Goal: Information Seeking & Learning: Learn about a topic

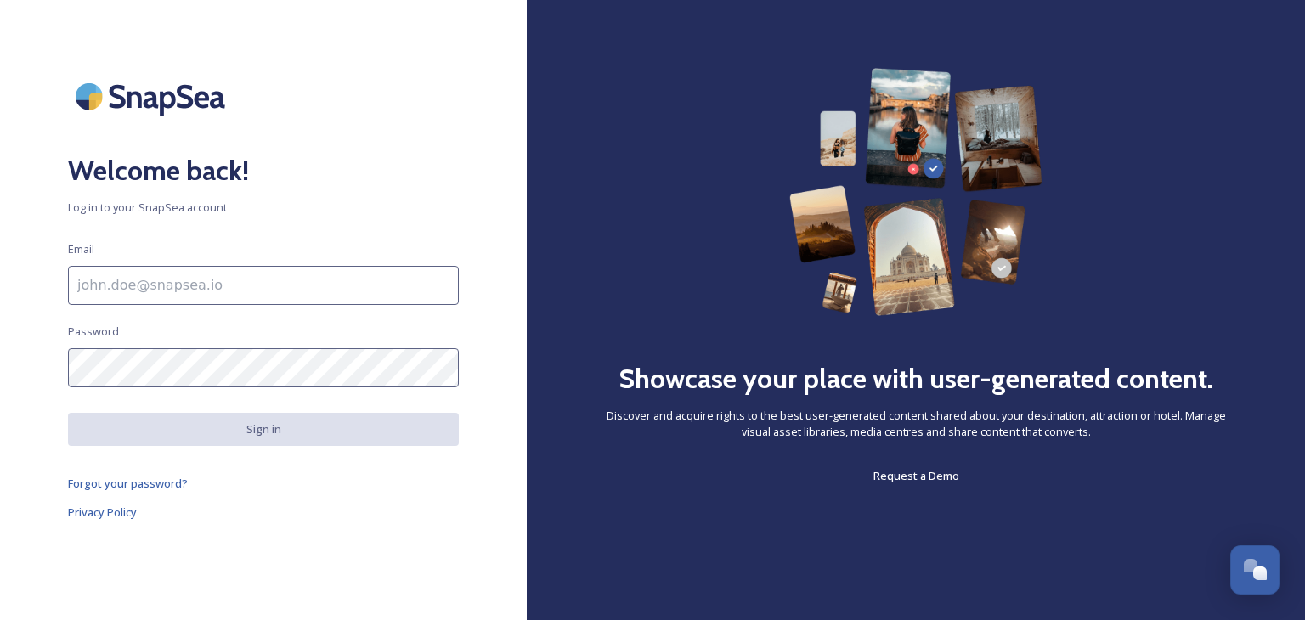
click at [194, 296] on input at bounding box center [263, 285] width 391 height 39
type input "[PERSON_NAME][EMAIL_ADDRESS][PERSON_NAME][DOMAIN_NAME]"
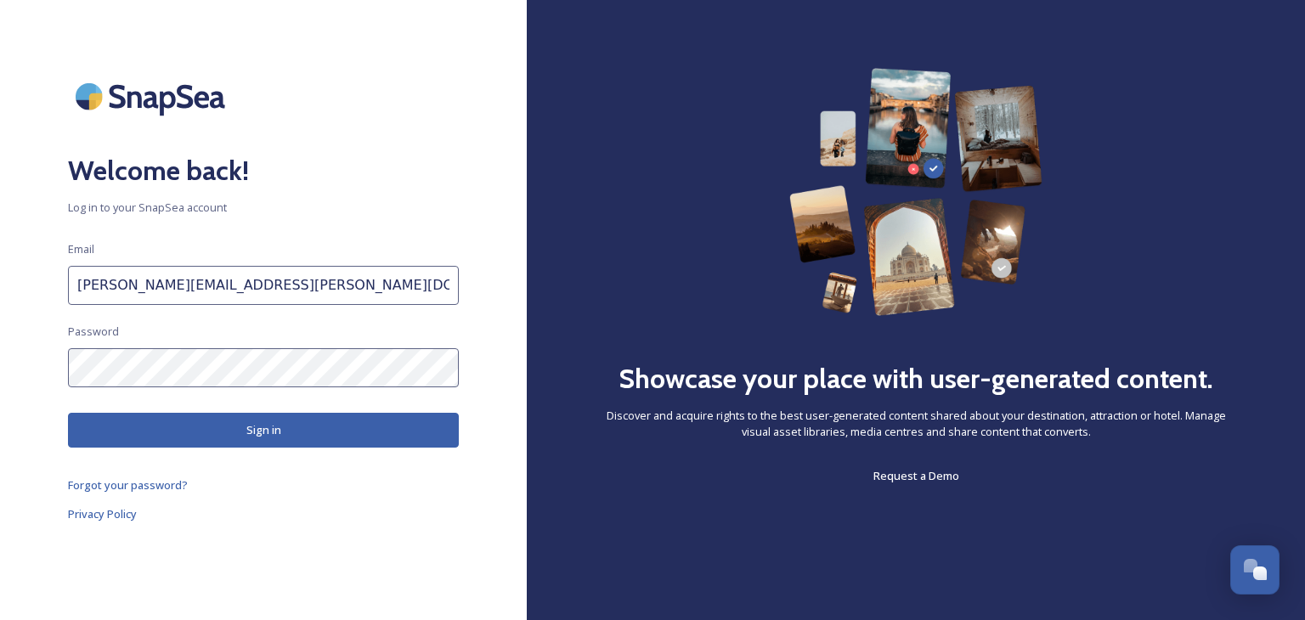
click at [218, 426] on button "Sign in" at bounding box center [263, 430] width 391 height 35
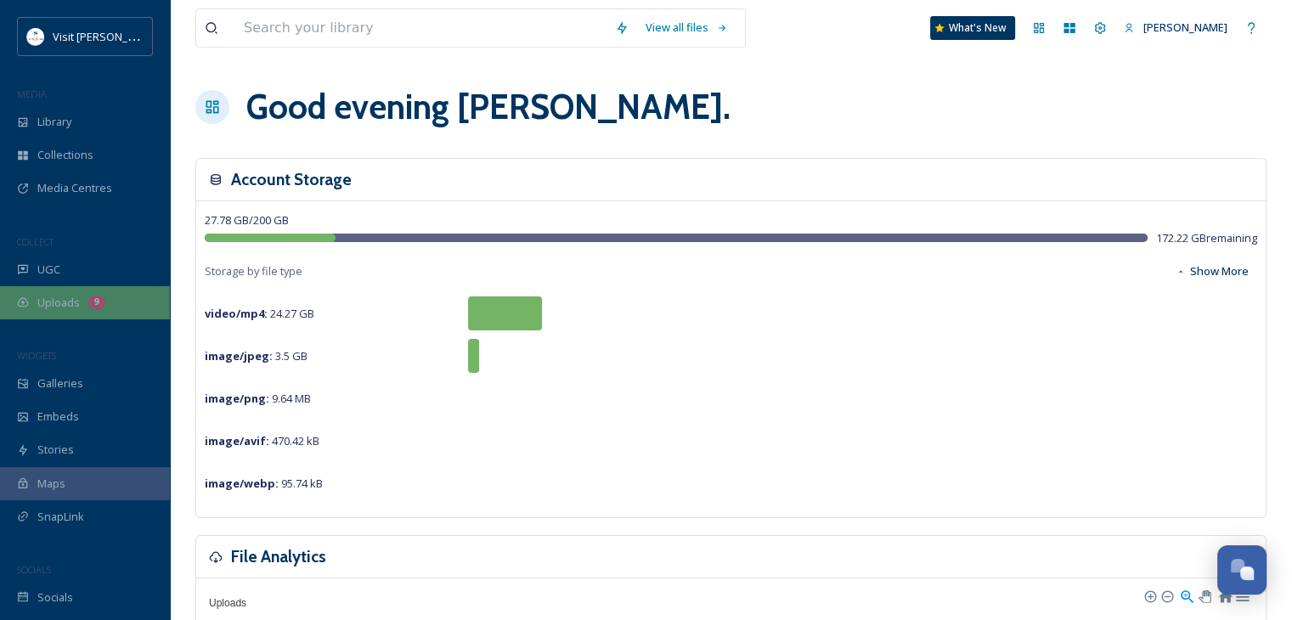
click at [70, 306] on span "Uploads" at bounding box center [58, 303] width 42 height 16
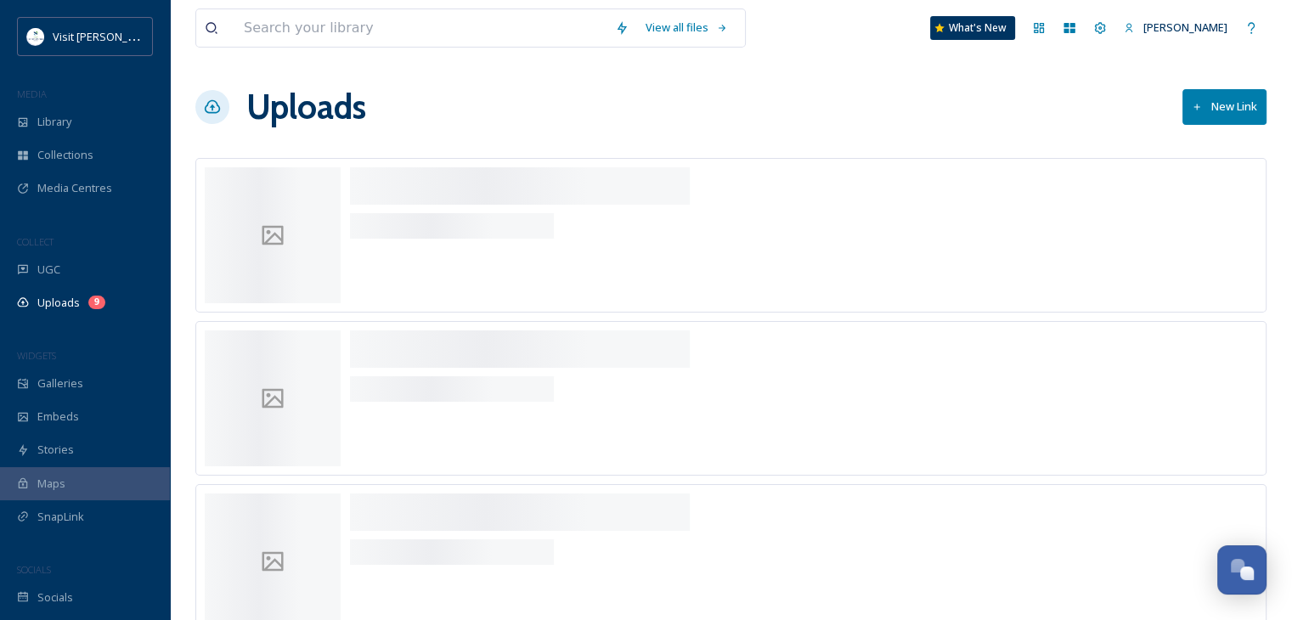
click at [70, 306] on span "Uploads" at bounding box center [58, 303] width 42 height 16
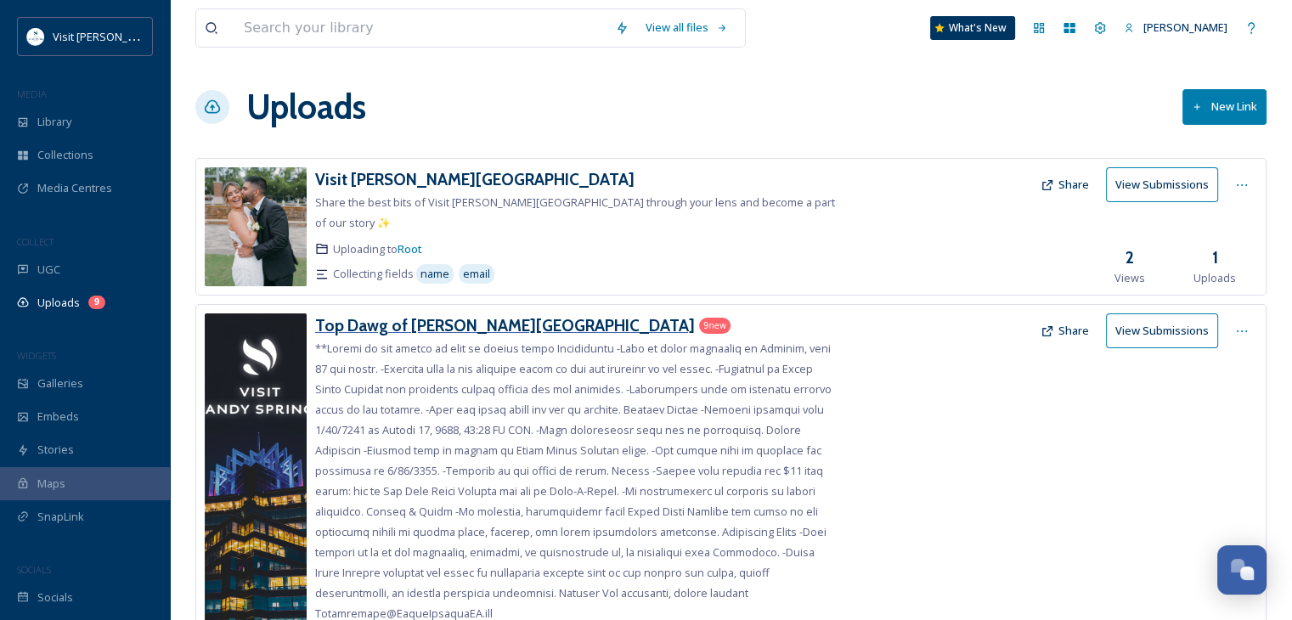
click at [446, 315] on h3 "Top Dawg of [PERSON_NAME][GEOGRAPHIC_DATA]" at bounding box center [505, 325] width 380 height 20
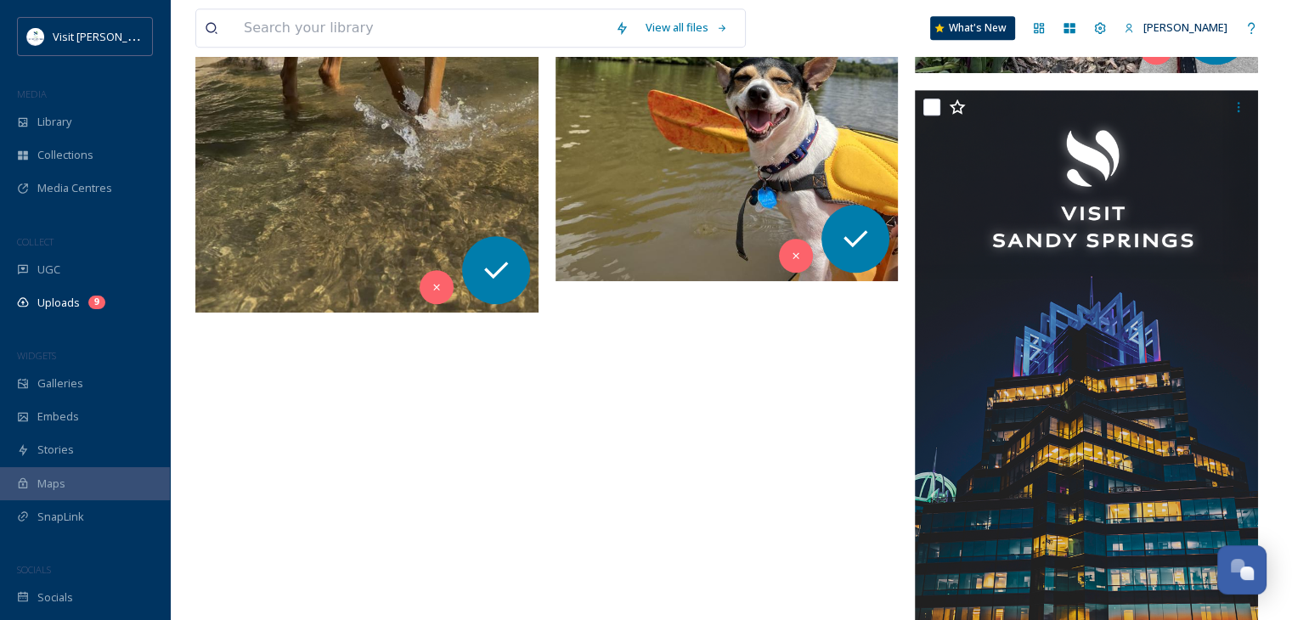
scroll to position [1455, 0]
drag, startPoint x: 784, startPoint y: 338, endPoint x: 751, endPoint y: 489, distance: 154.8
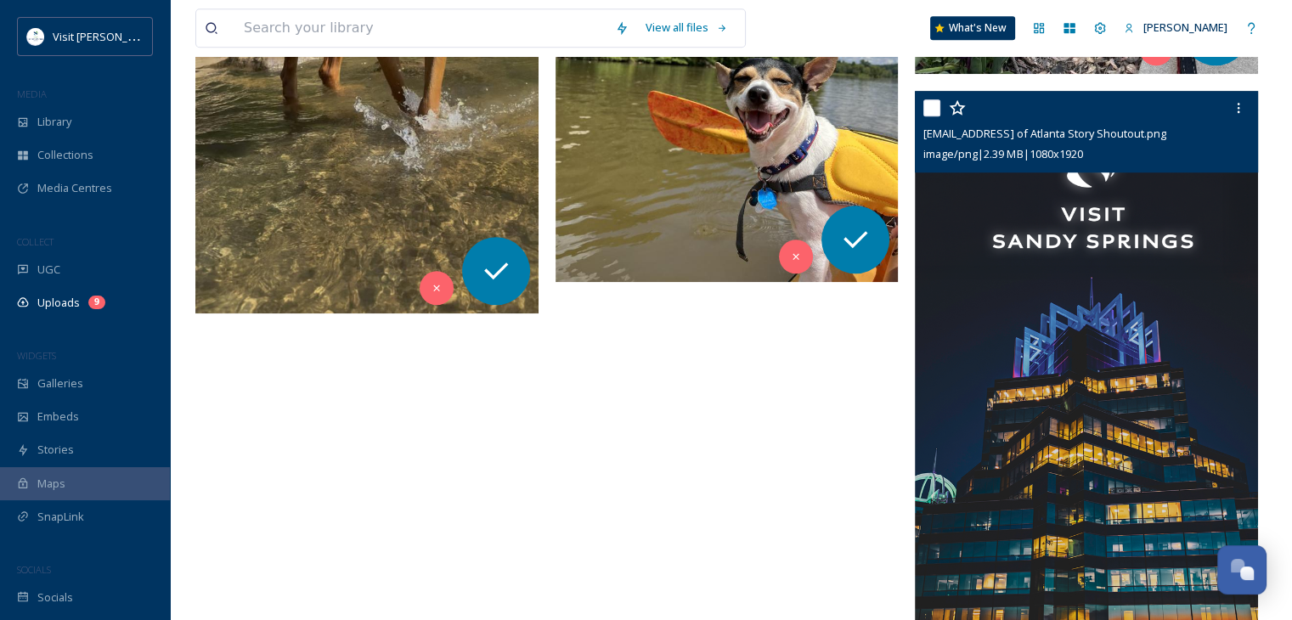
scroll to position [1565, 0]
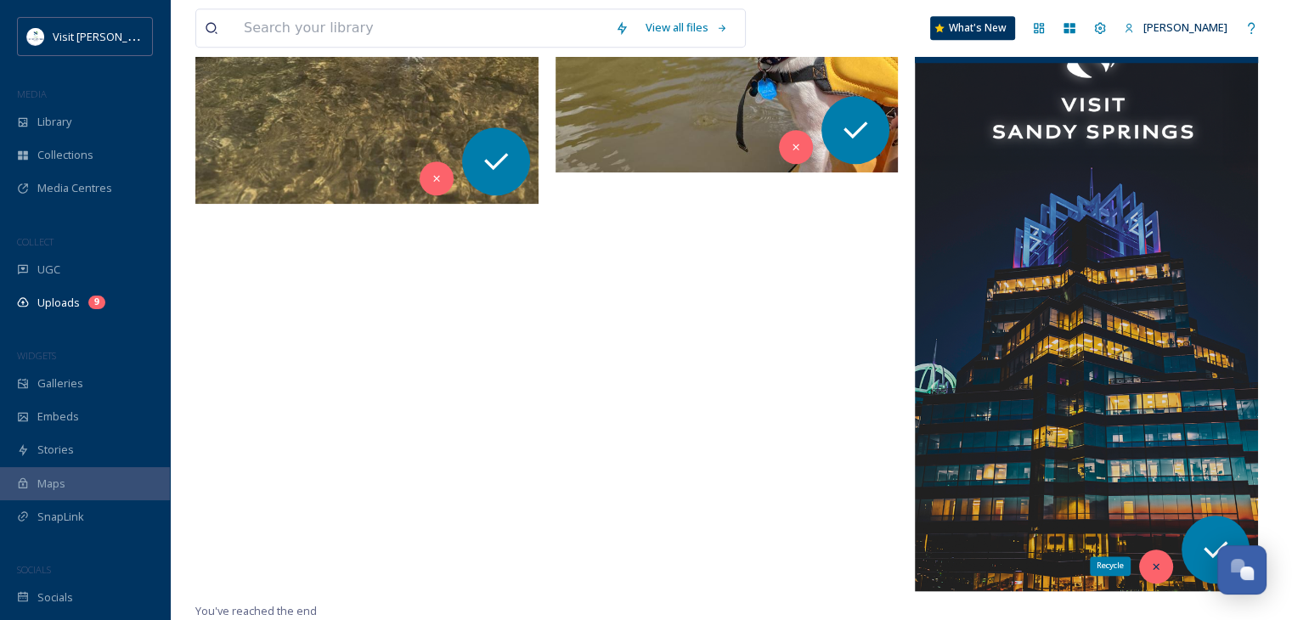
click at [1160, 561] on icon at bounding box center [1156, 567] width 12 height 12
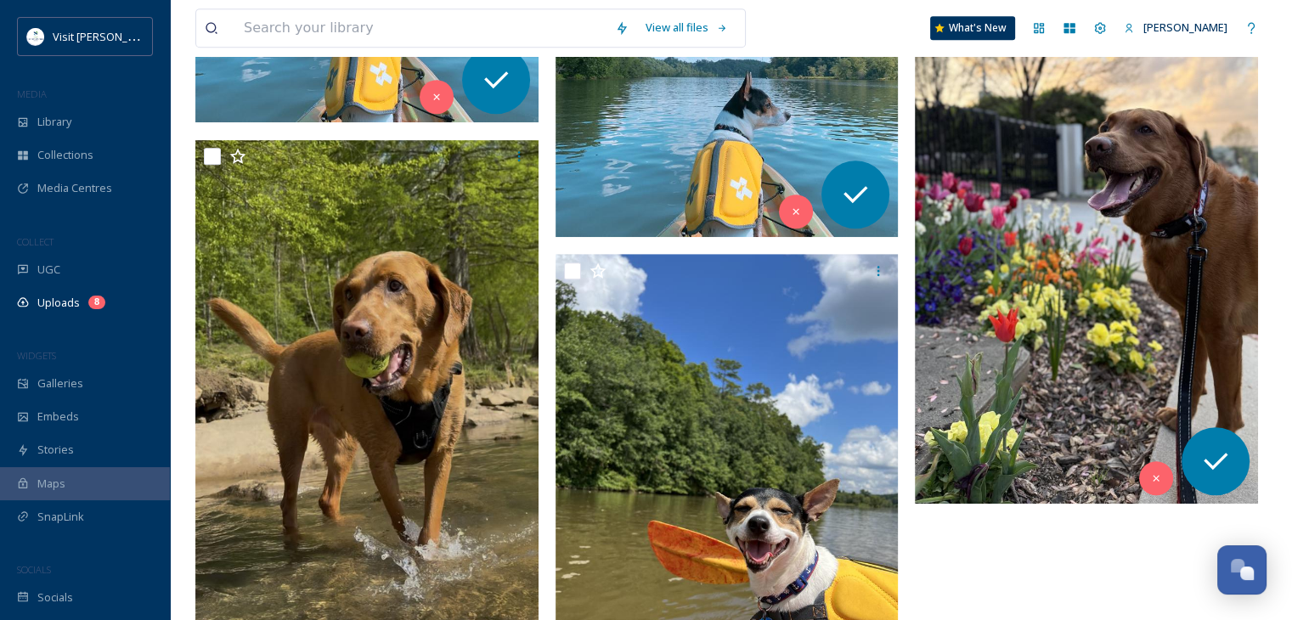
scroll to position [1026, 0]
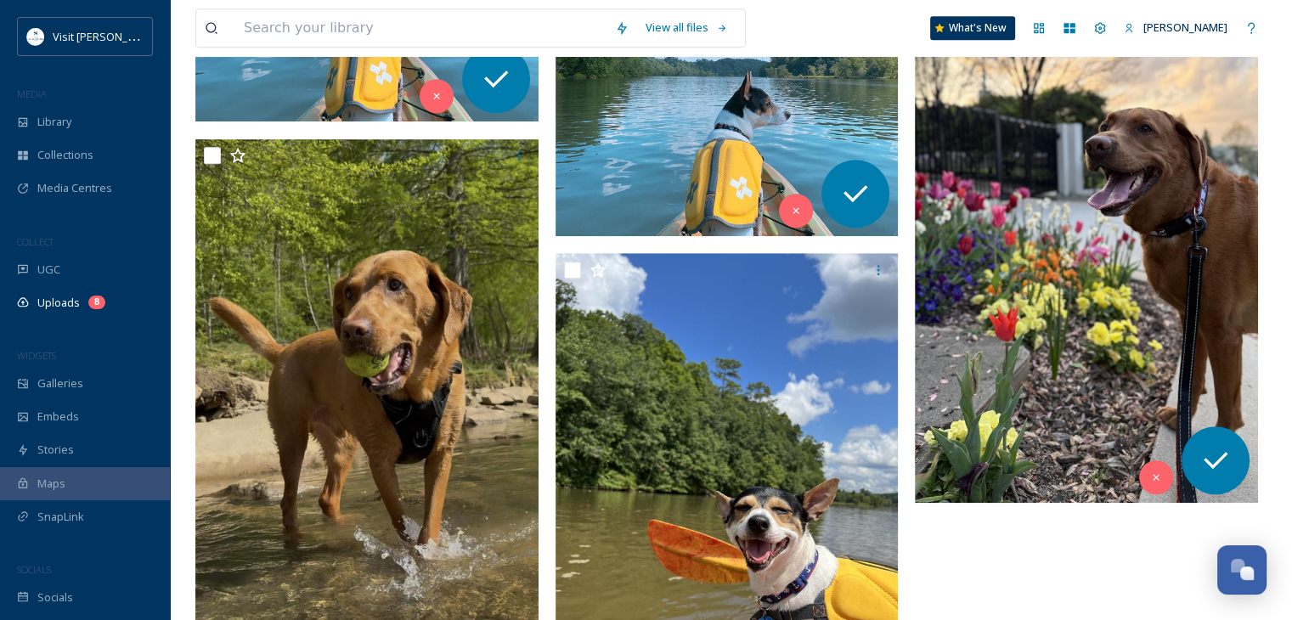
click at [1146, 262] on img at bounding box center [1086, 198] width 343 height 610
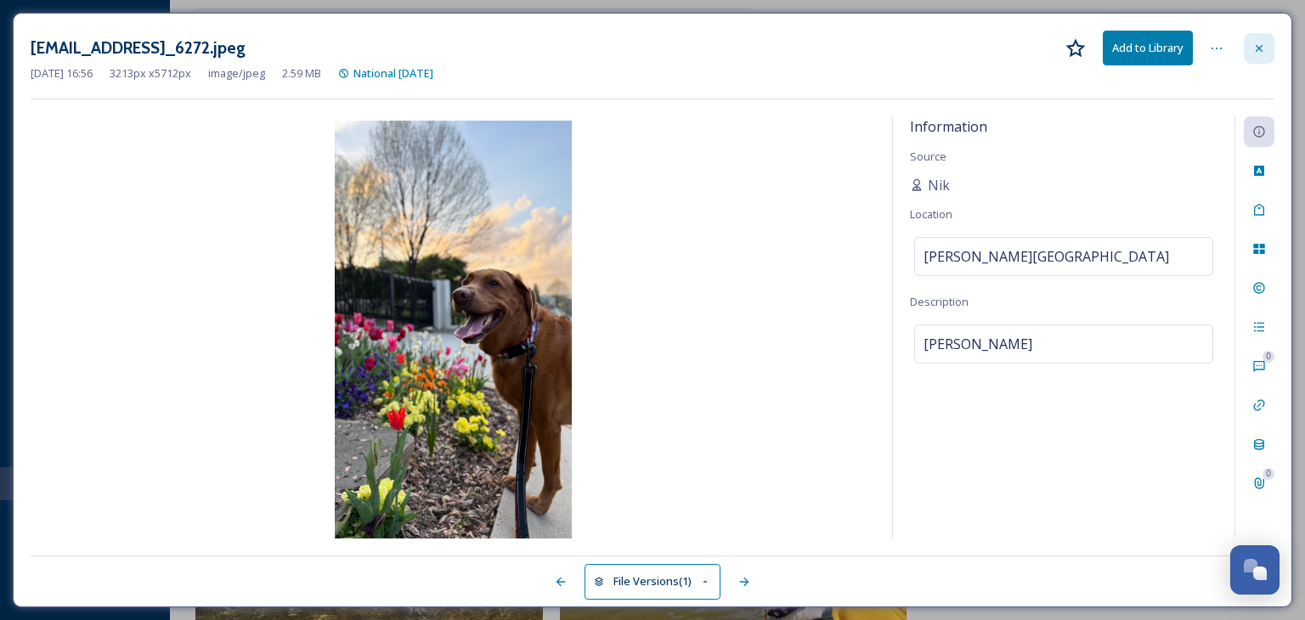
click at [1266, 46] on div at bounding box center [1259, 48] width 31 height 31
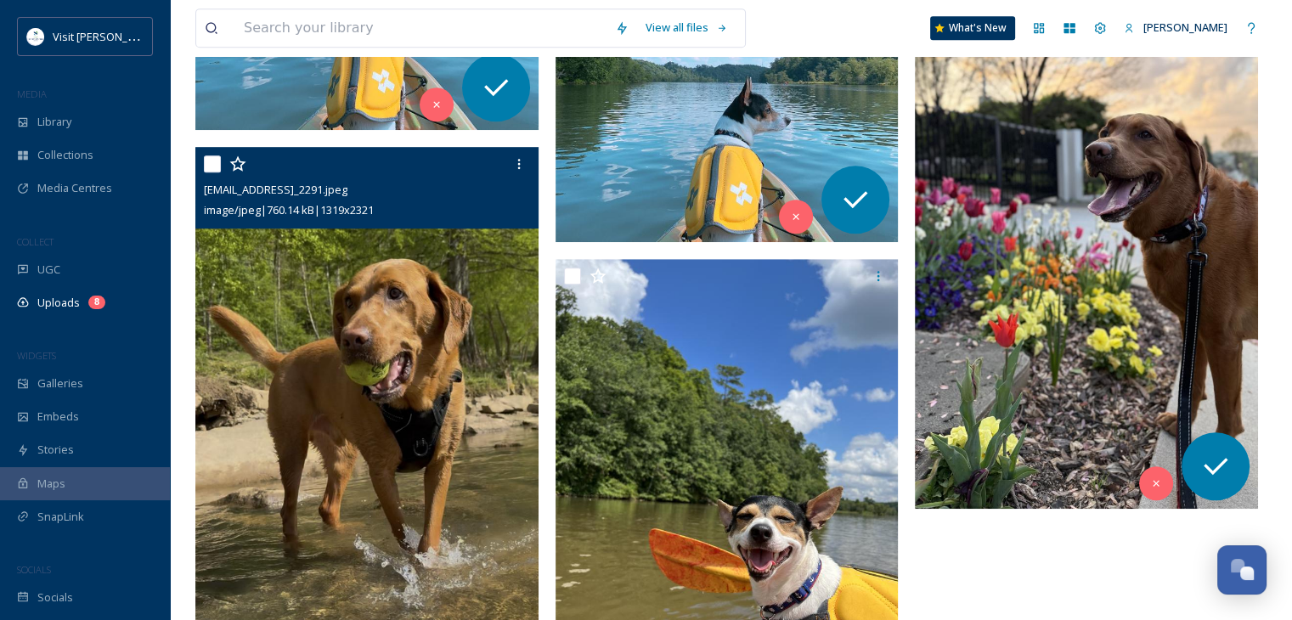
click at [408, 245] on img at bounding box center [366, 449] width 343 height 603
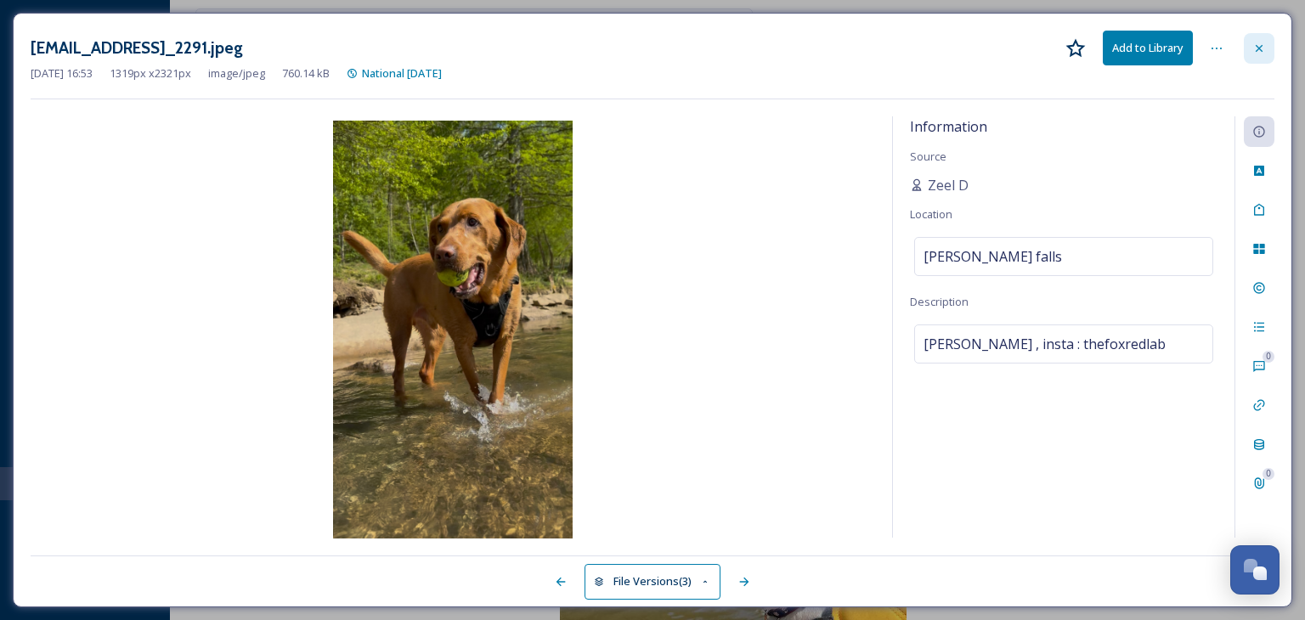
click at [1261, 48] on icon at bounding box center [1259, 49] width 14 height 14
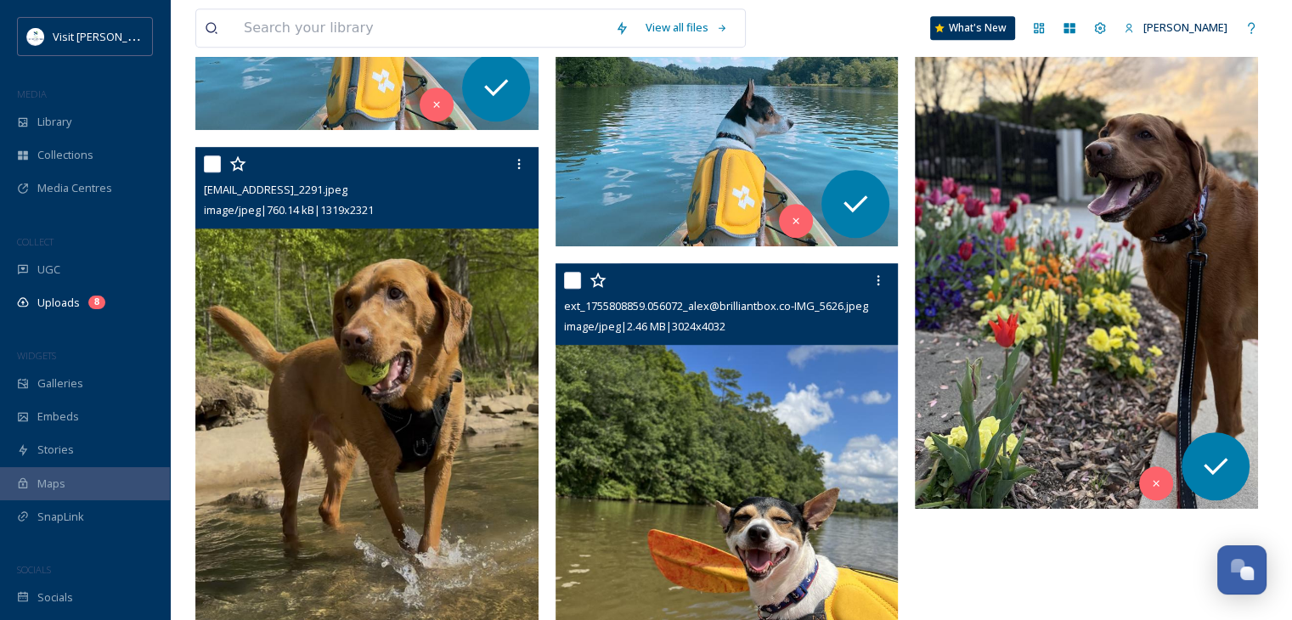
click at [690, 398] on img at bounding box center [727, 491] width 343 height 457
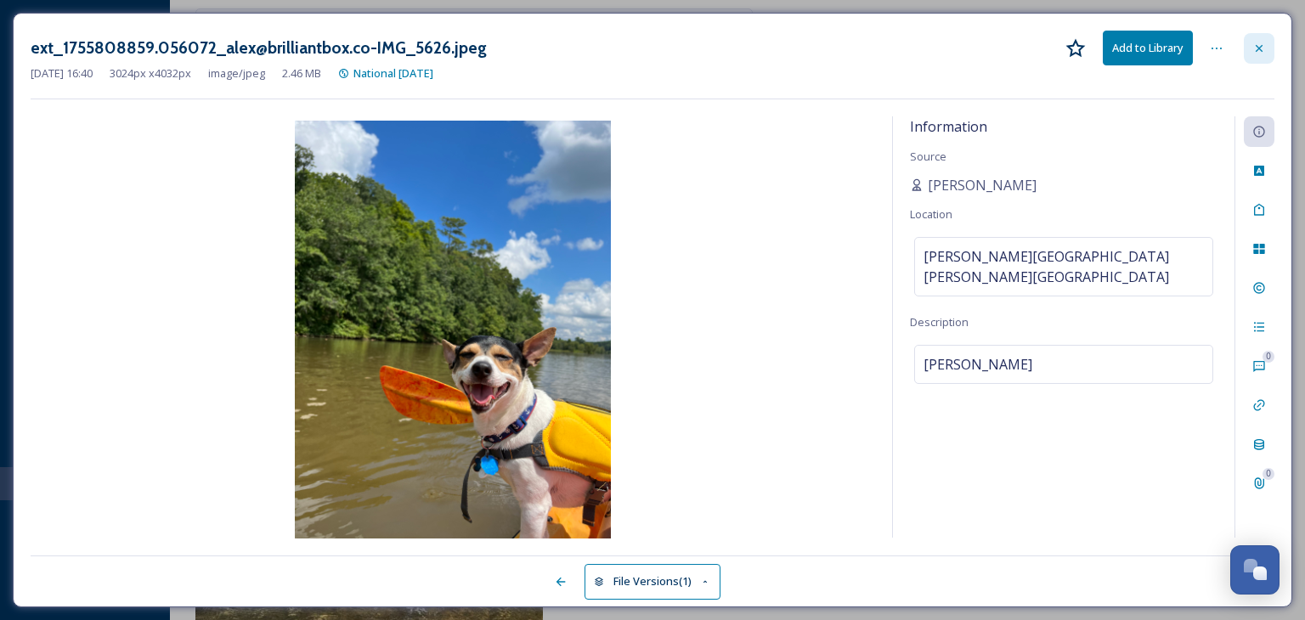
click at [1259, 45] on icon at bounding box center [1259, 49] width 14 height 14
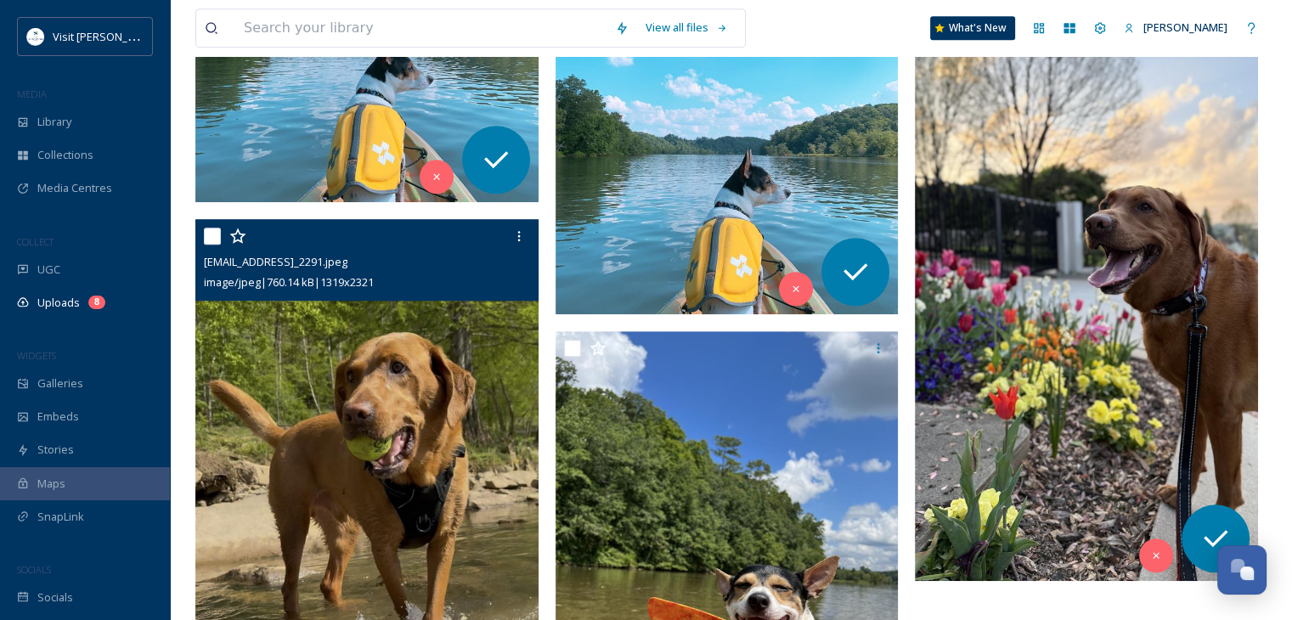
scroll to position [961, 0]
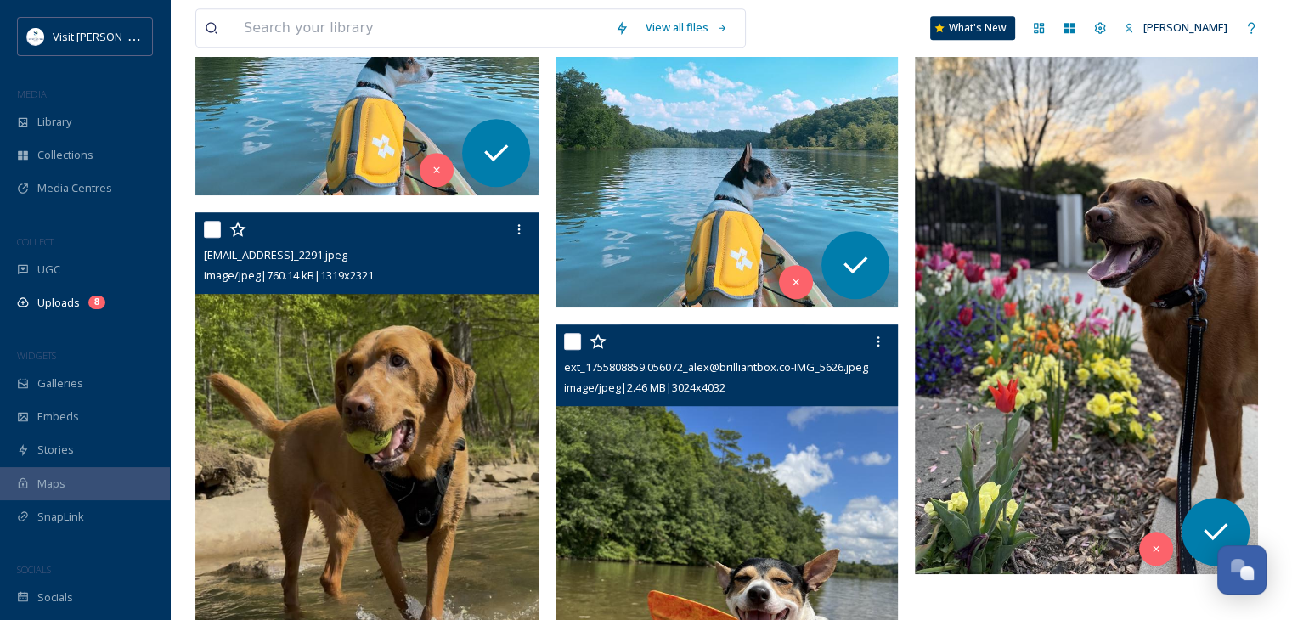
click at [672, 330] on div at bounding box center [729, 341] width 330 height 31
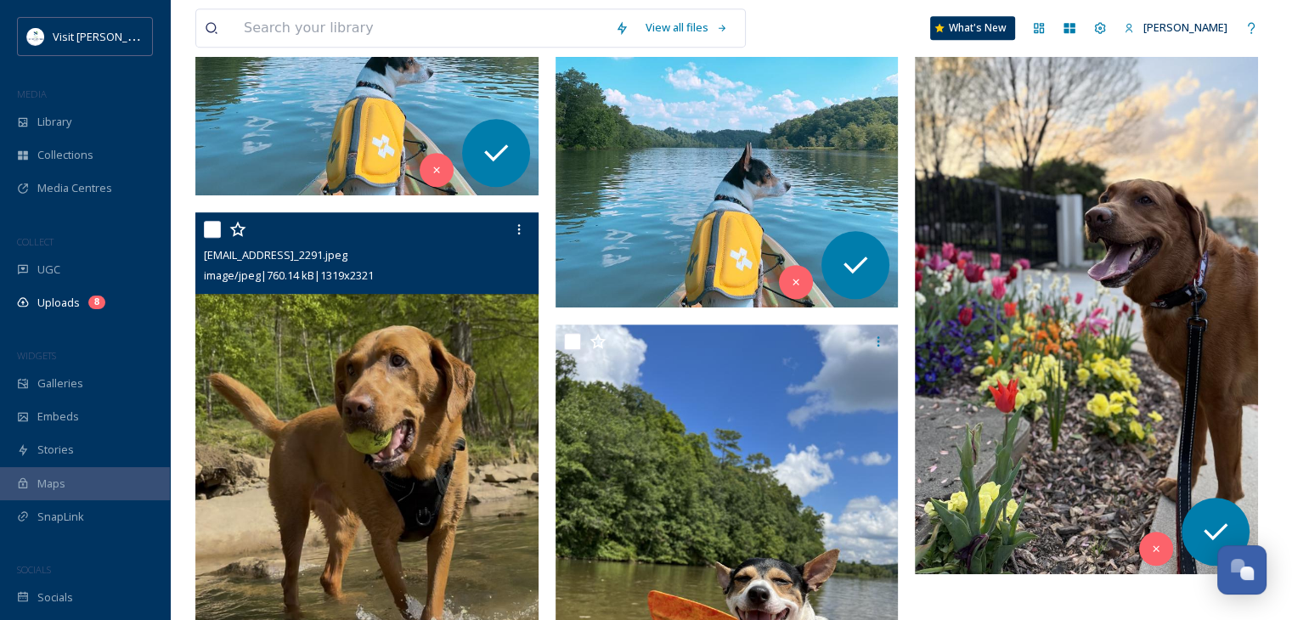
click at [1145, 308] on img at bounding box center [1086, 269] width 343 height 610
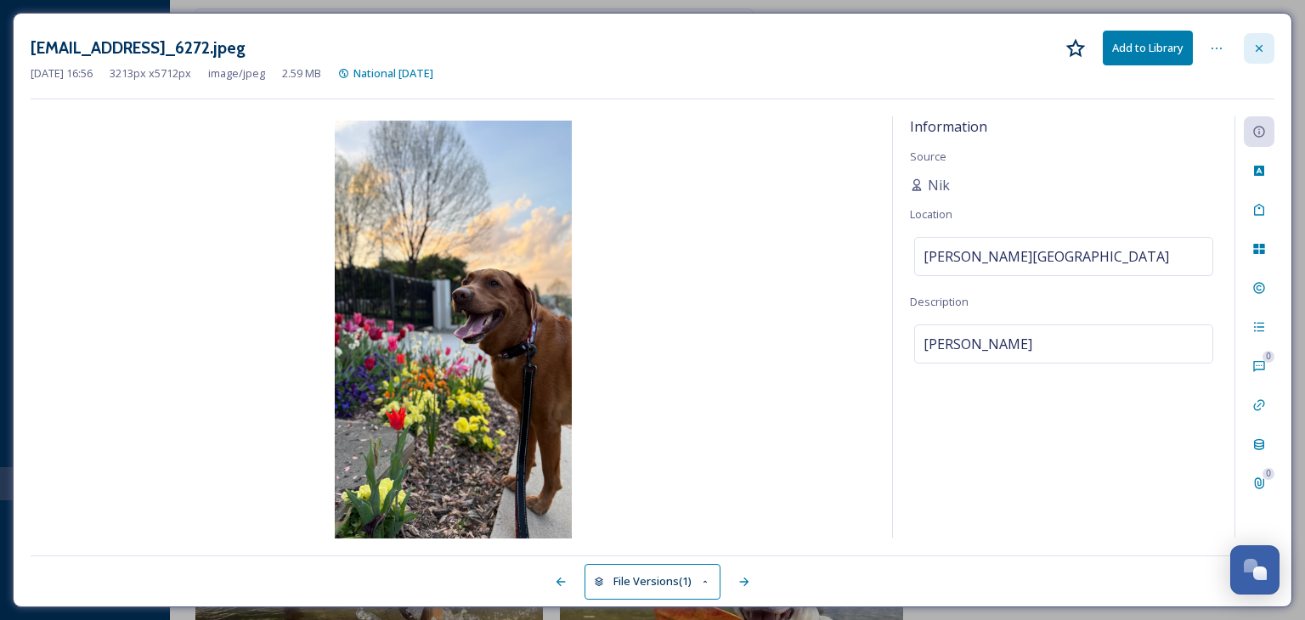
click at [1261, 50] on icon at bounding box center [1259, 47] width 7 height 7
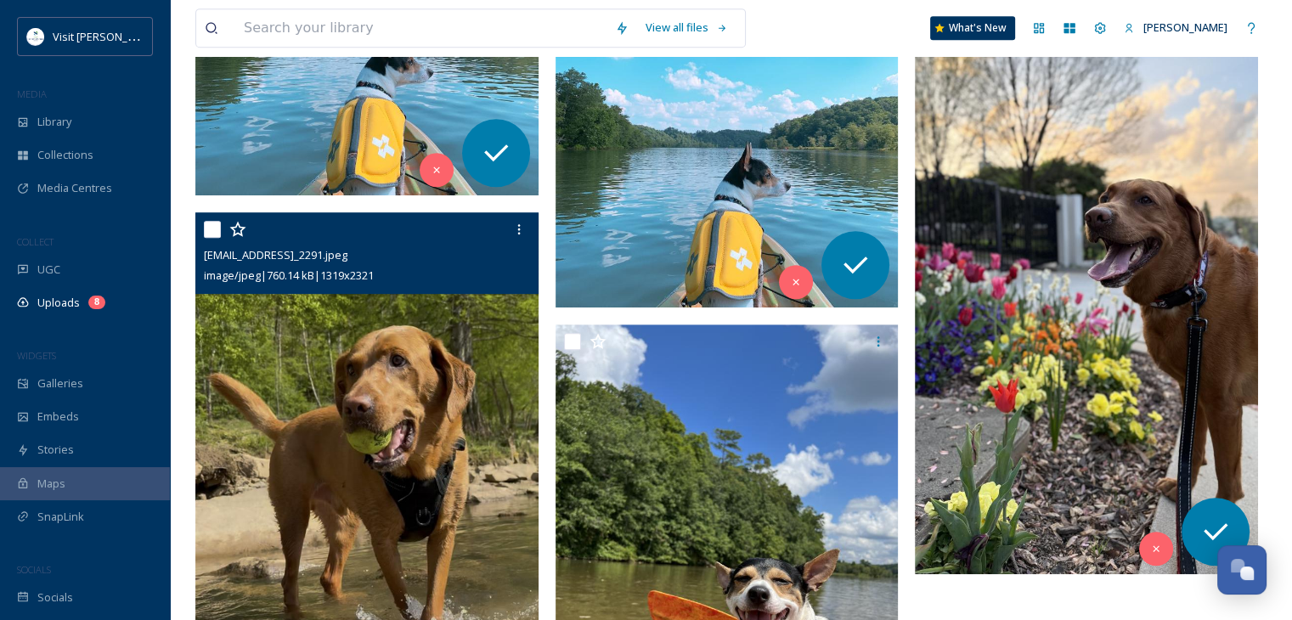
click at [233, 505] on img at bounding box center [368, 518] width 347 height 611
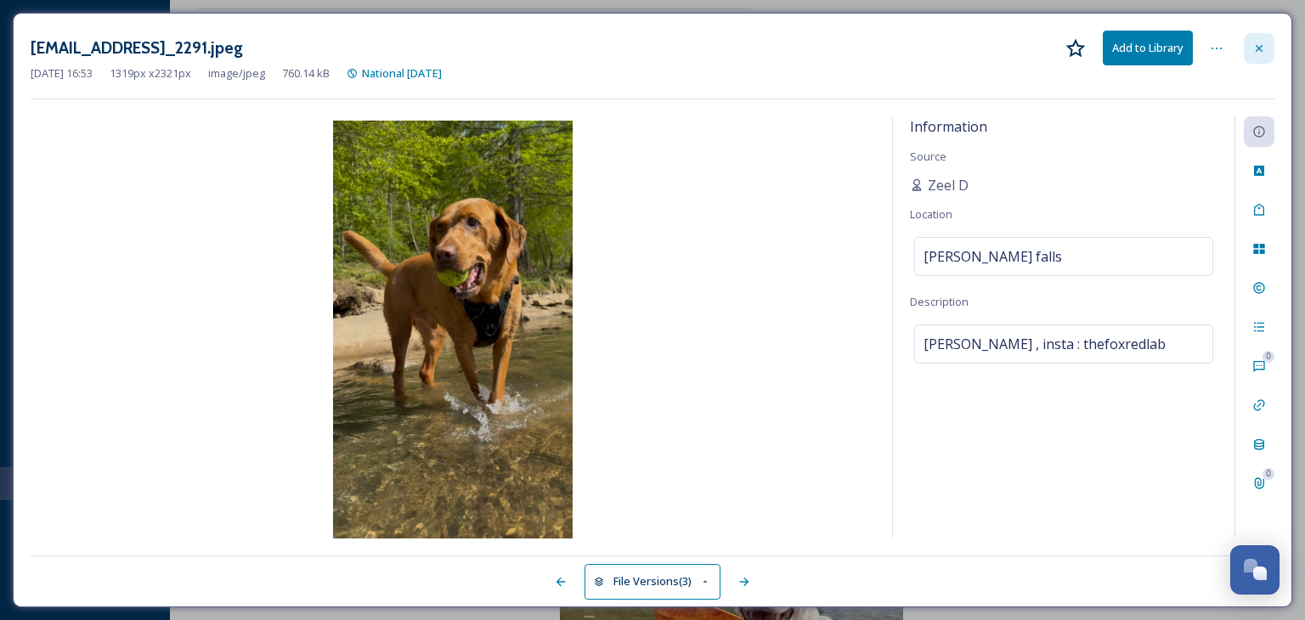
click at [1255, 52] on icon at bounding box center [1259, 49] width 14 height 14
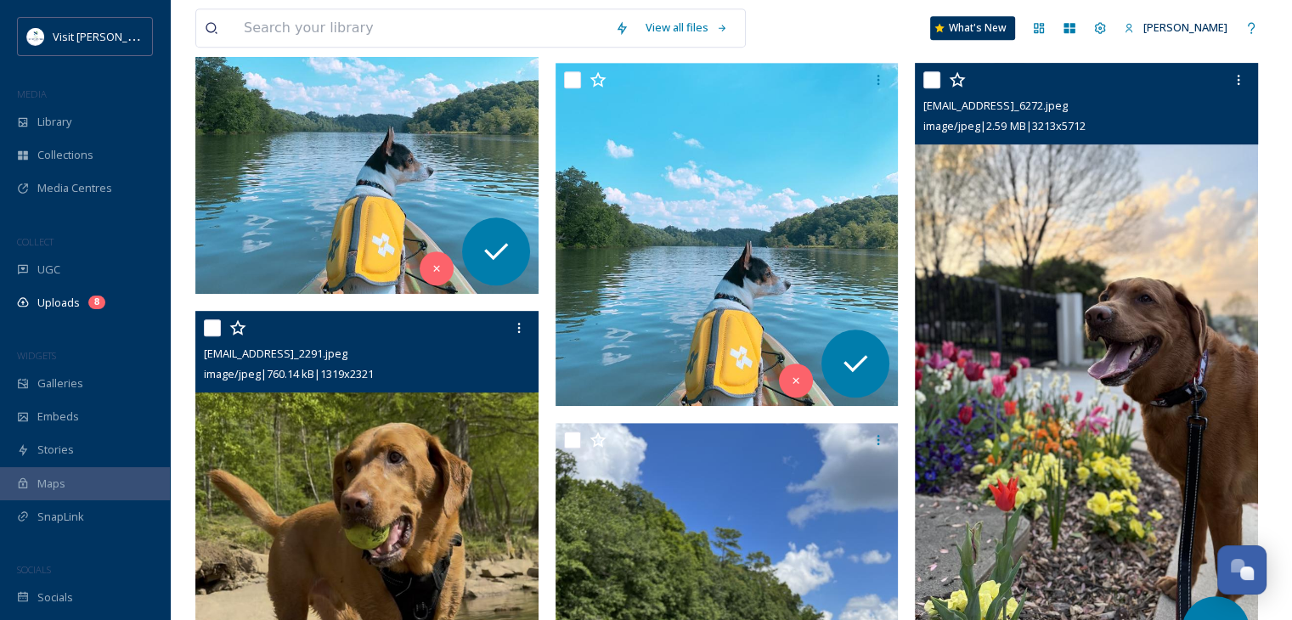
scroll to position [776, 0]
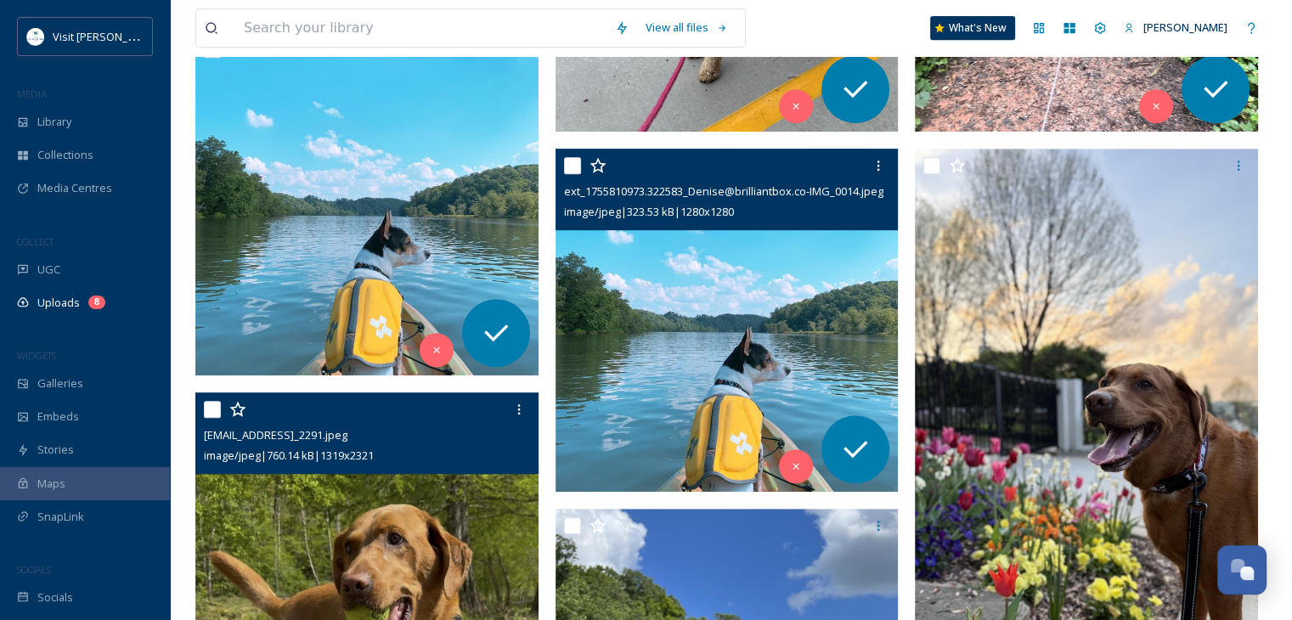
click at [609, 264] on img at bounding box center [727, 320] width 343 height 343
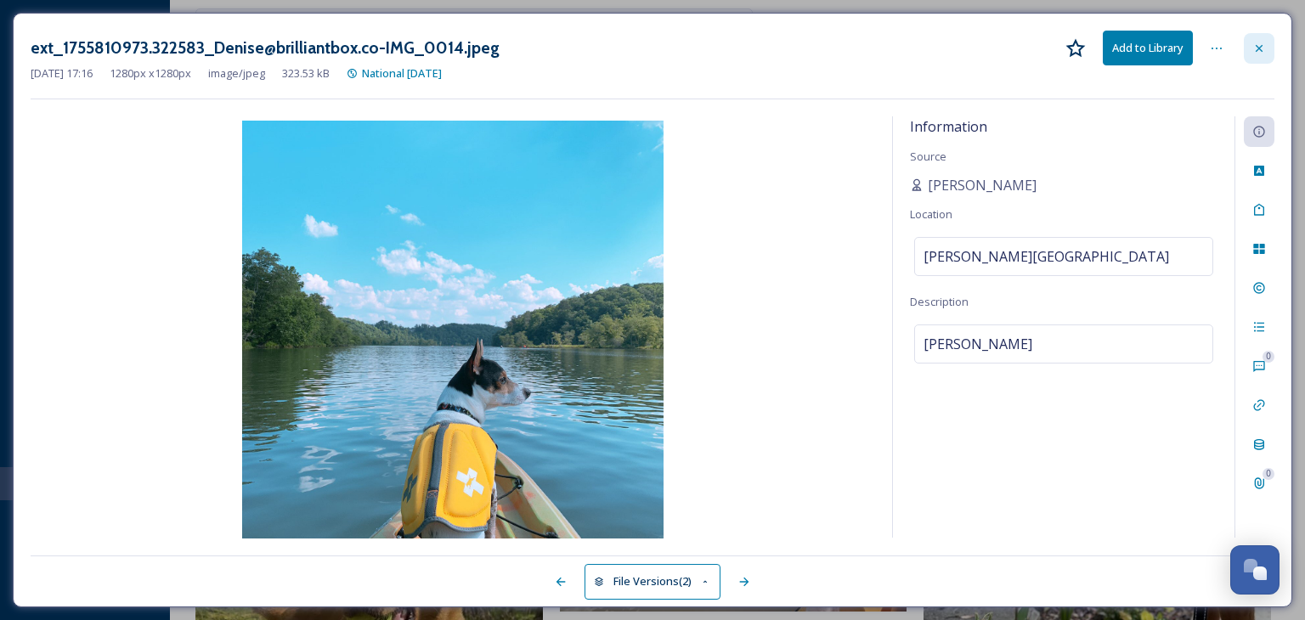
click at [1253, 45] on icon at bounding box center [1259, 49] width 14 height 14
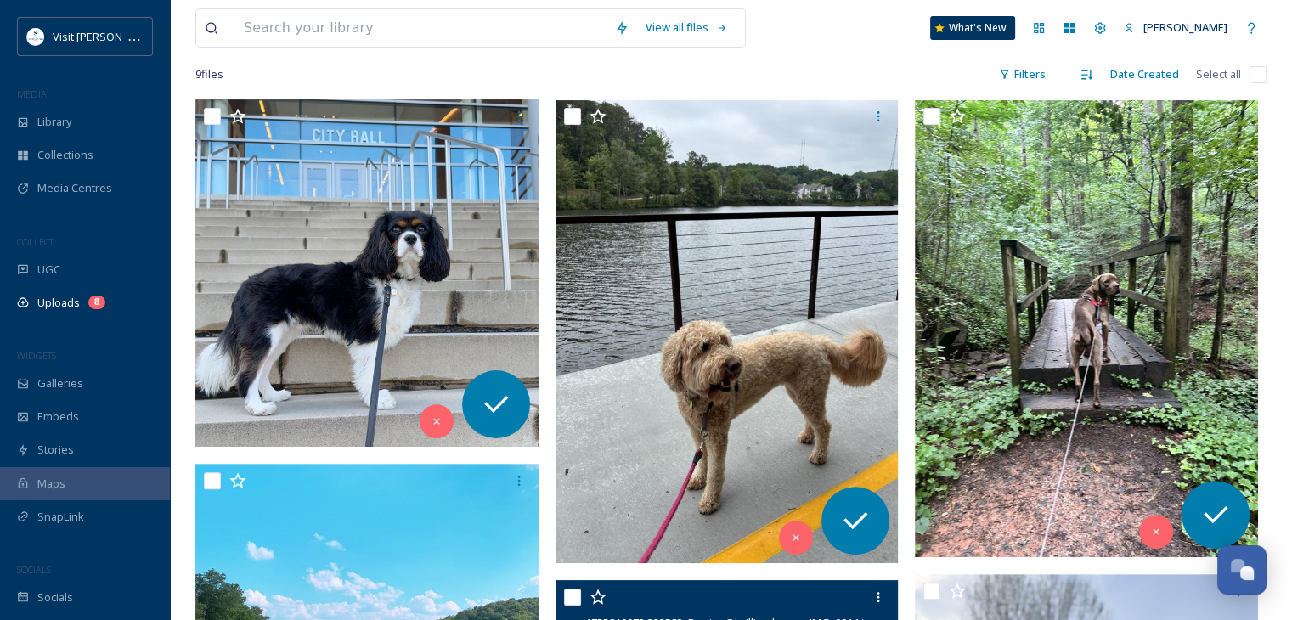
scroll to position [340, 0]
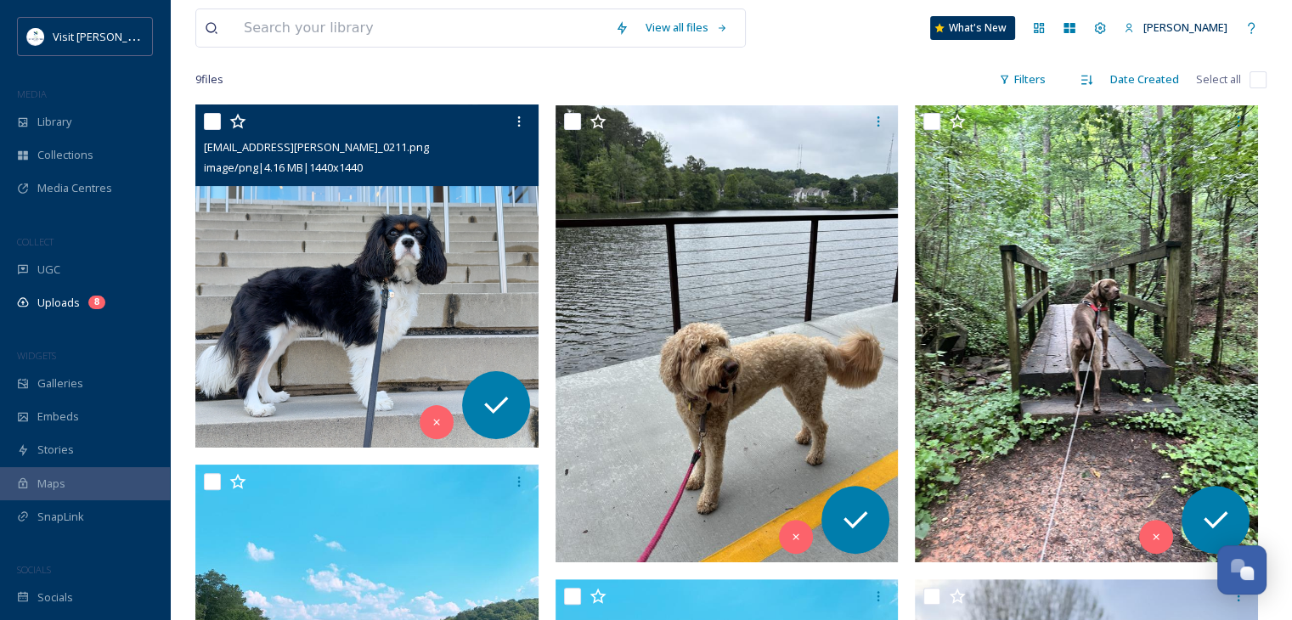
click at [375, 226] on img at bounding box center [366, 275] width 343 height 343
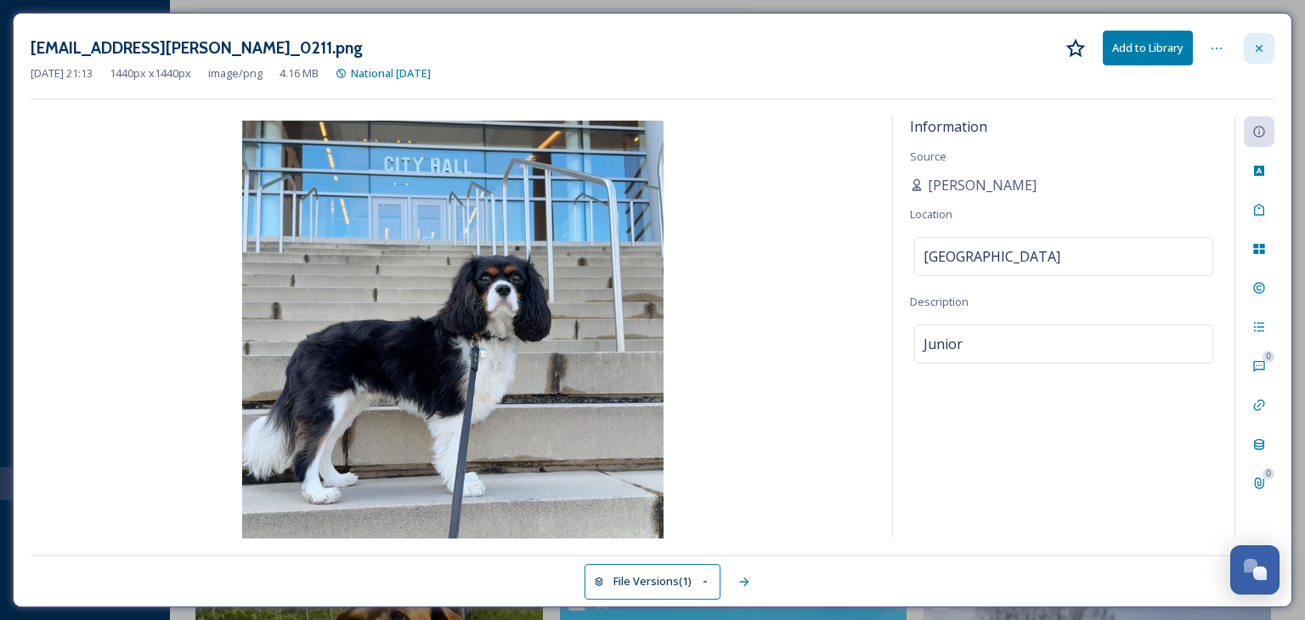
click at [1264, 55] on div at bounding box center [1259, 48] width 31 height 31
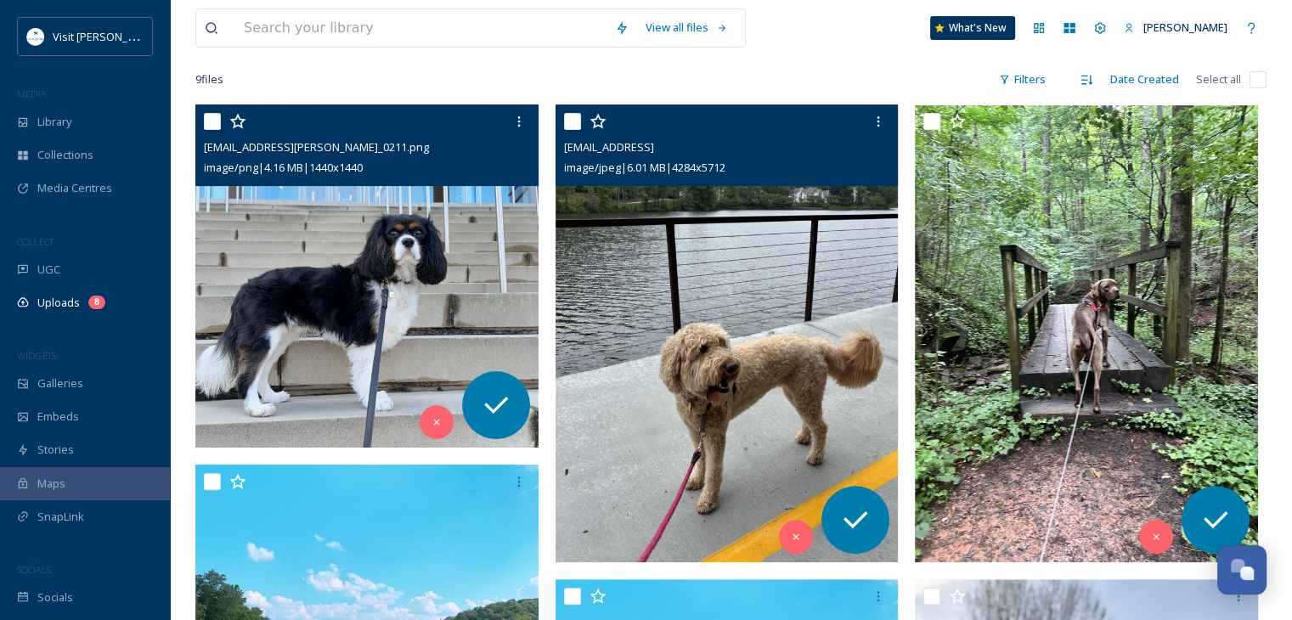
click at [707, 338] on img at bounding box center [727, 333] width 343 height 457
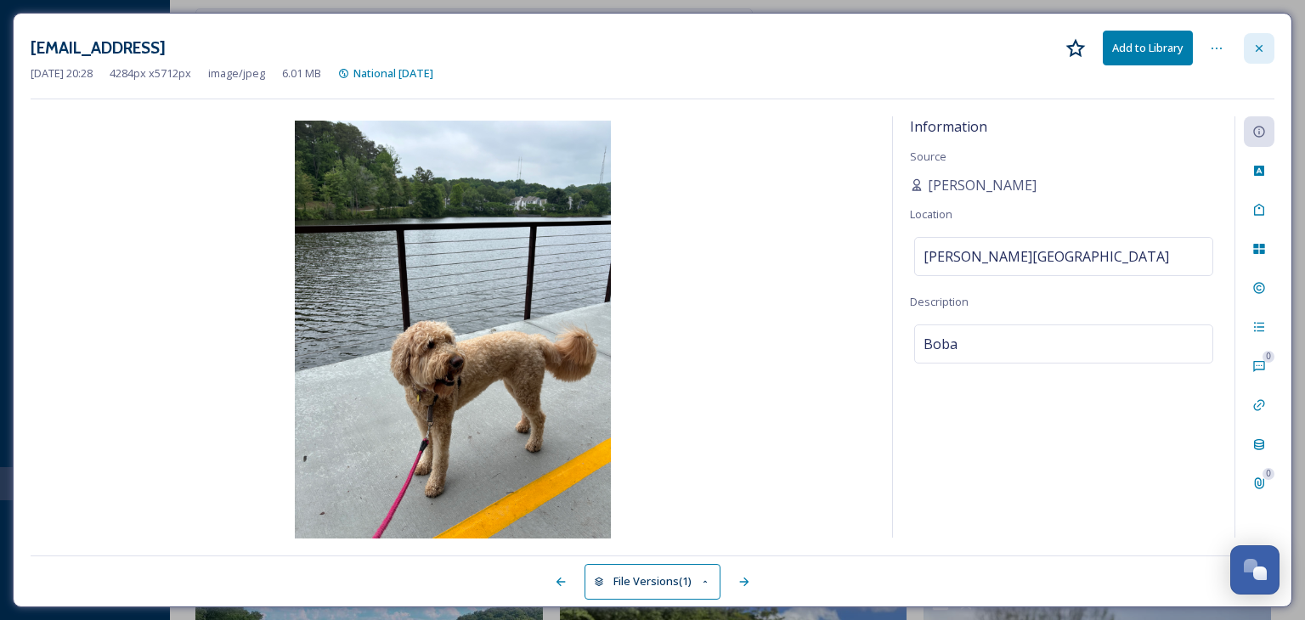
click at [1252, 55] on div at bounding box center [1259, 48] width 31 height 31
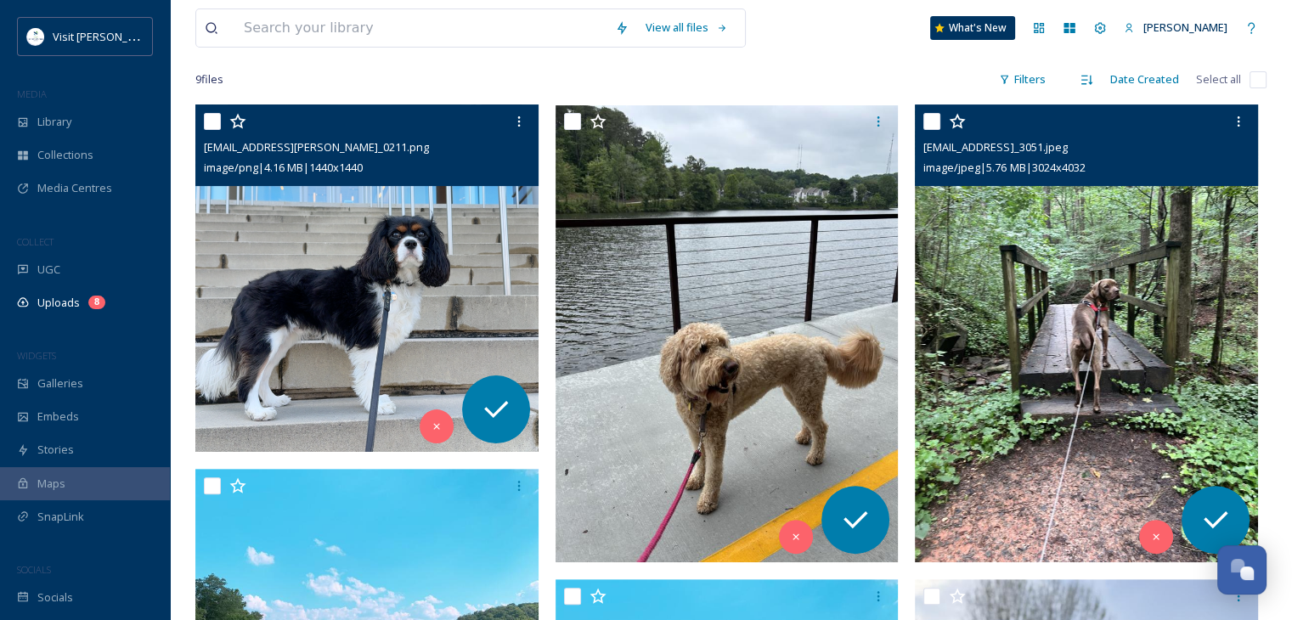
click at [966, 341] on img at bounding box center [1086, 333] width 343 height 457
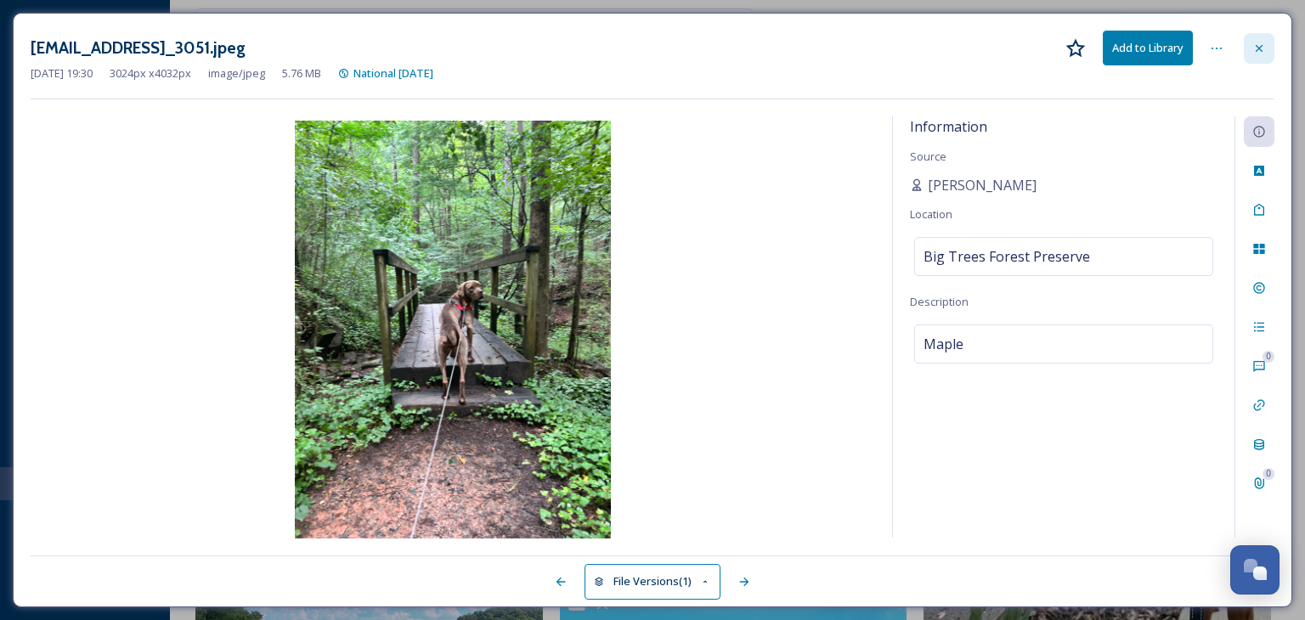
click at [1257, 43] on icon at bounding box center [1259, 49] width 14 height 14
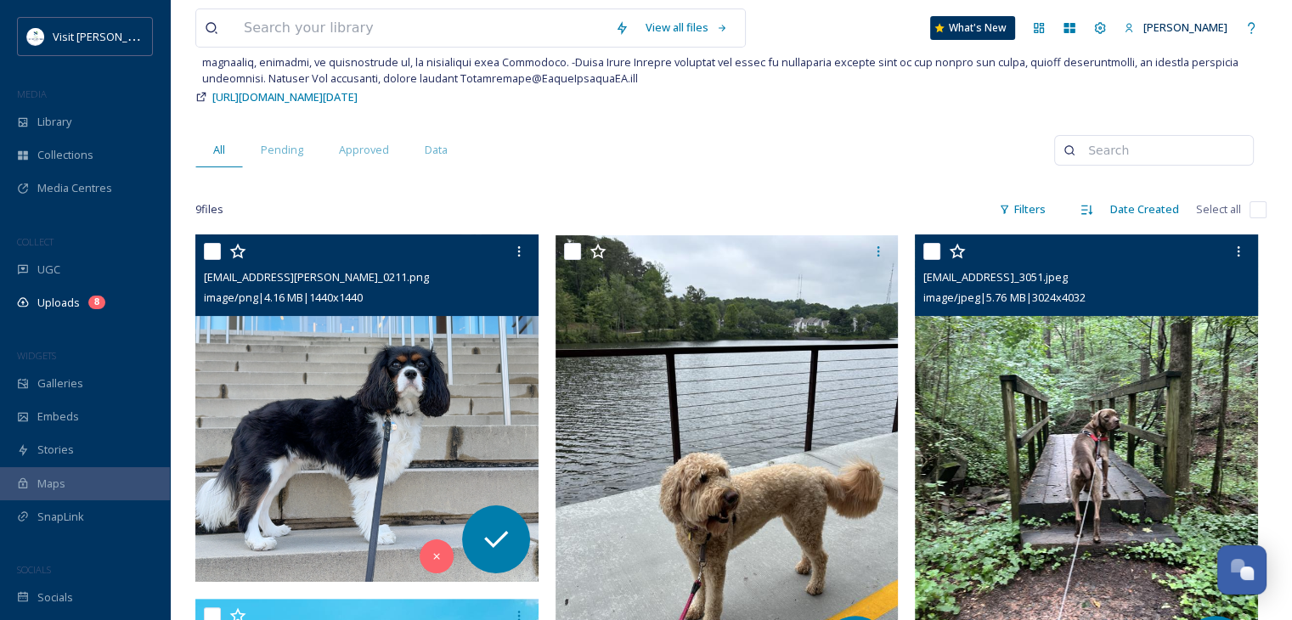
scroll to position [224, 0]
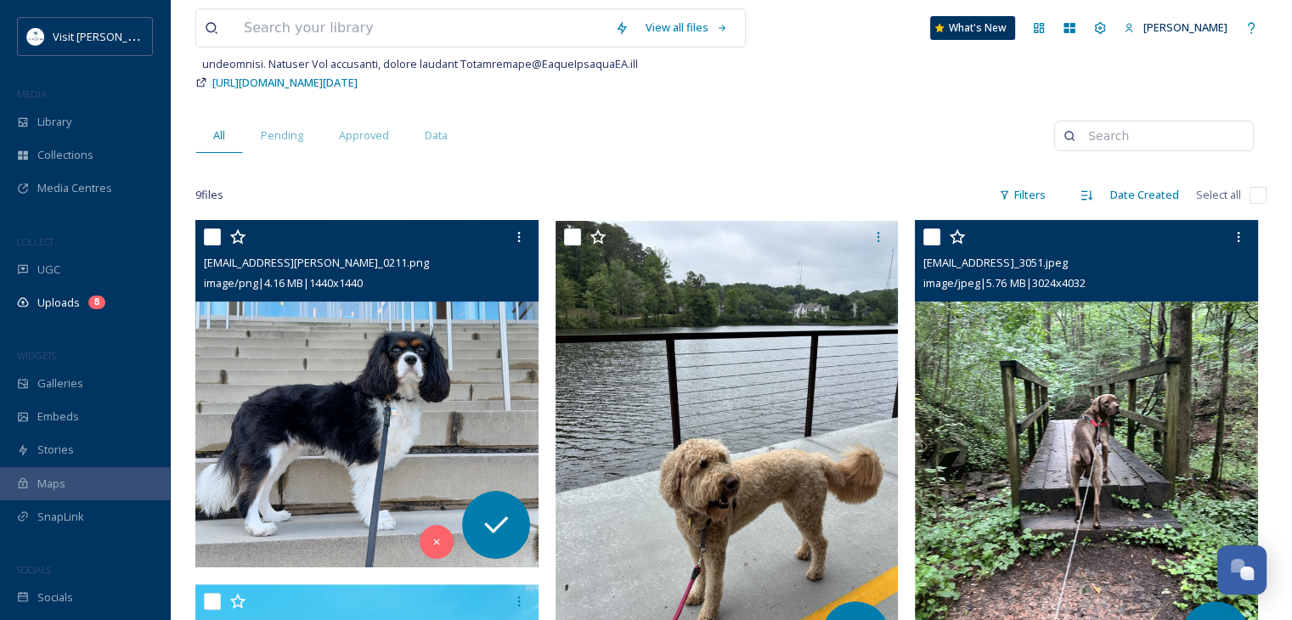
click at [306, 371] on img at bounding box center [368, 393] width 347 height 347
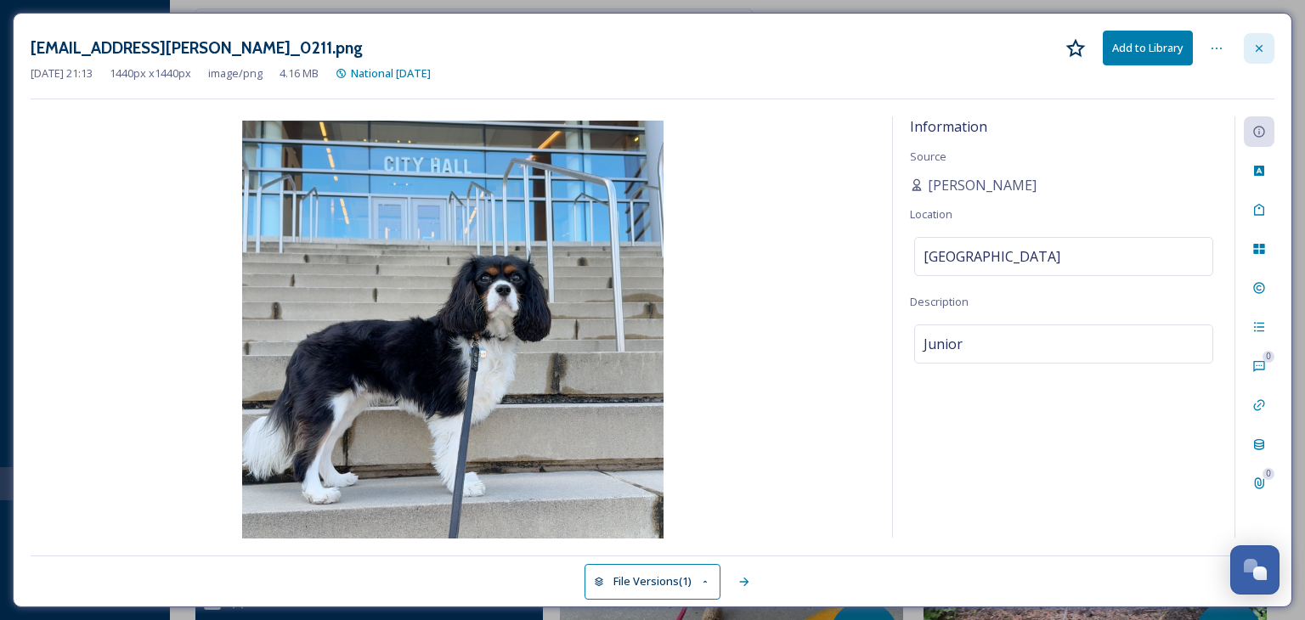
click at [1264, 50] on icon at bounding box center [1259, 49] width 14 height 14
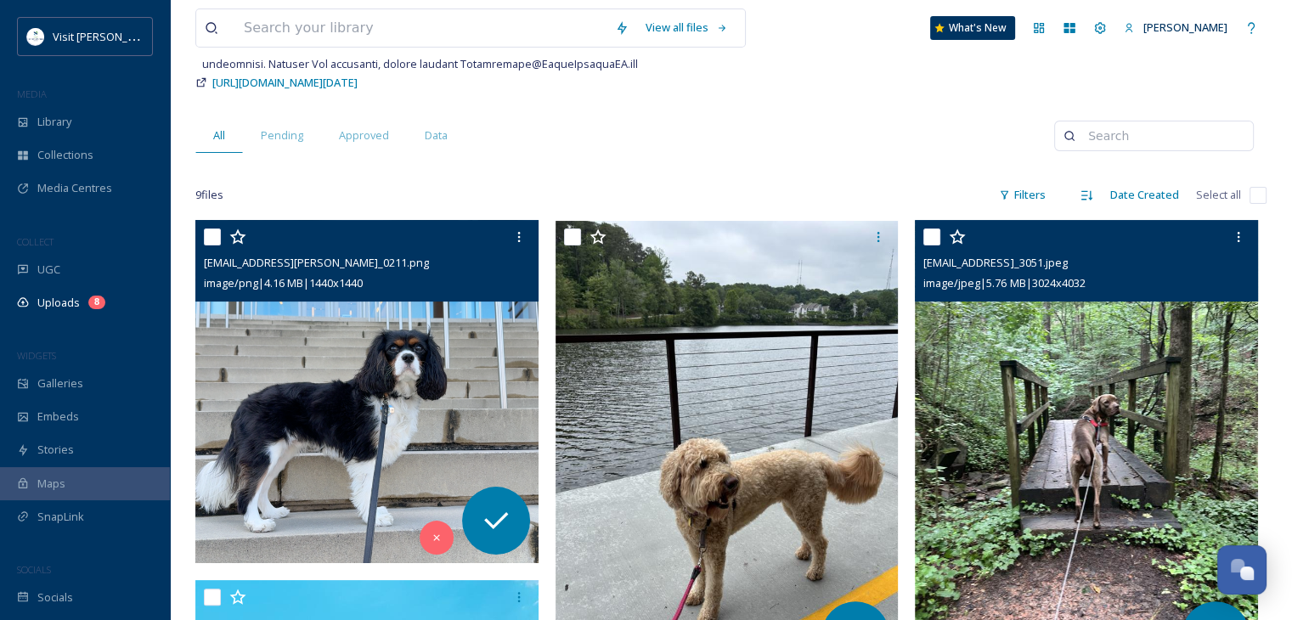
click at [1049, 411] on img at bounding box center [1086, 449] width 343 height 457
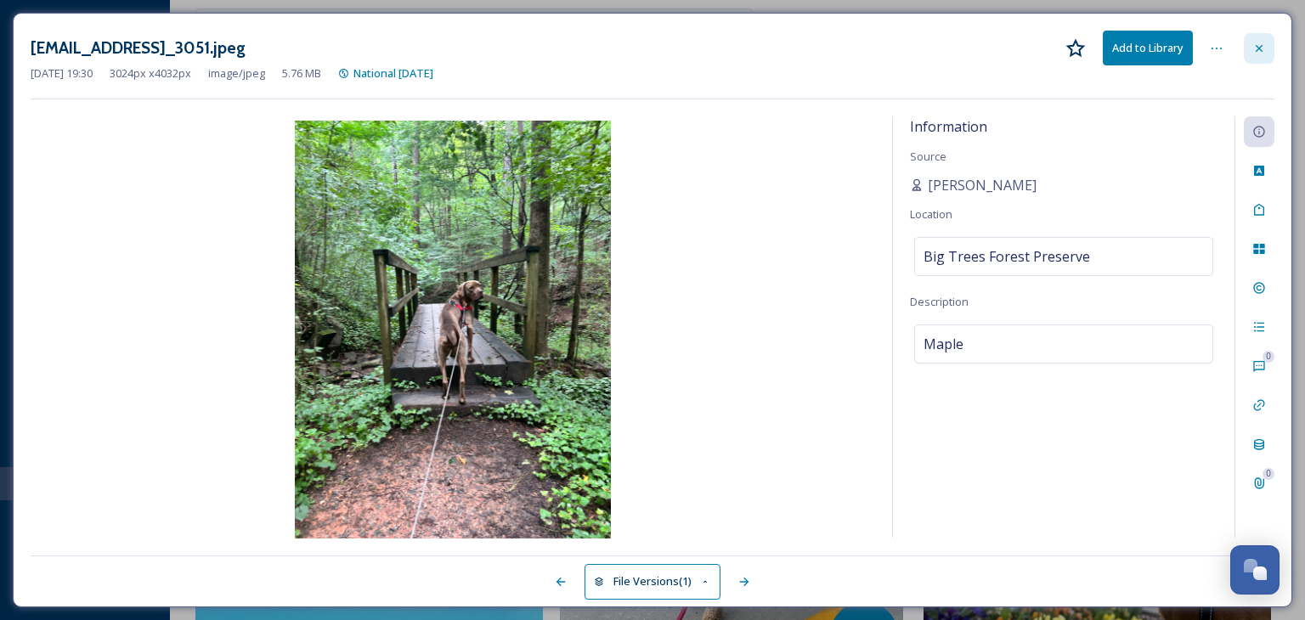
click at [1259, 47] on icon at bounding box center [1259, 47] width 7 height 7
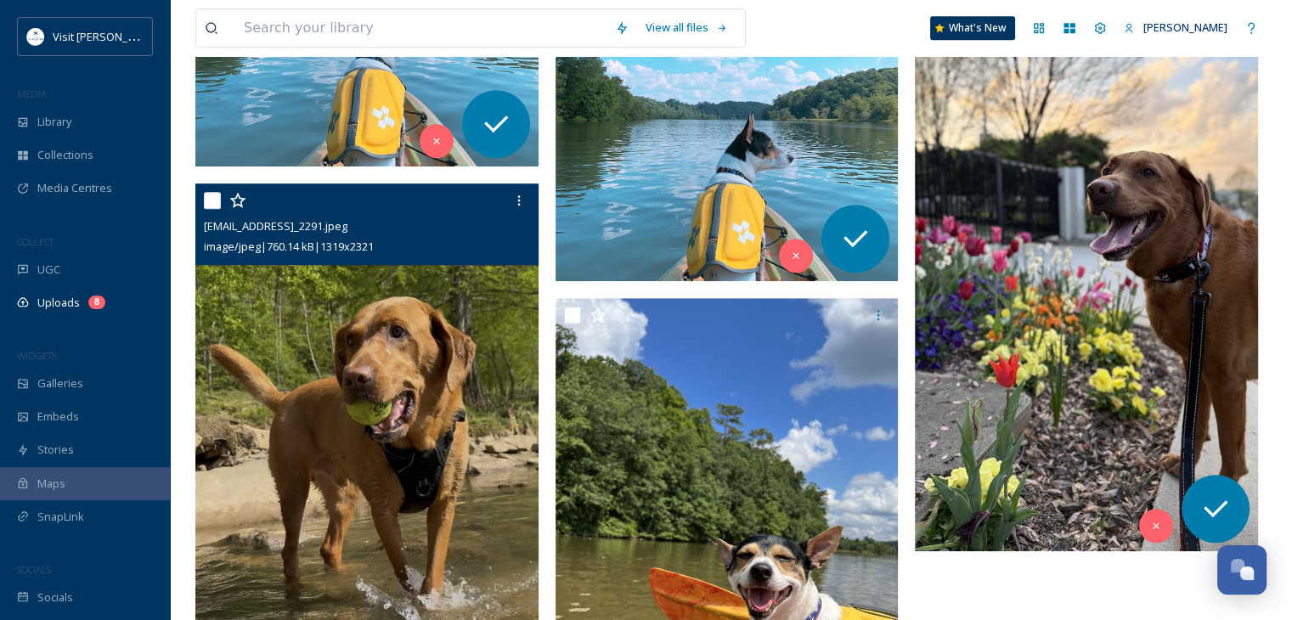
scroll to position [987, 0]
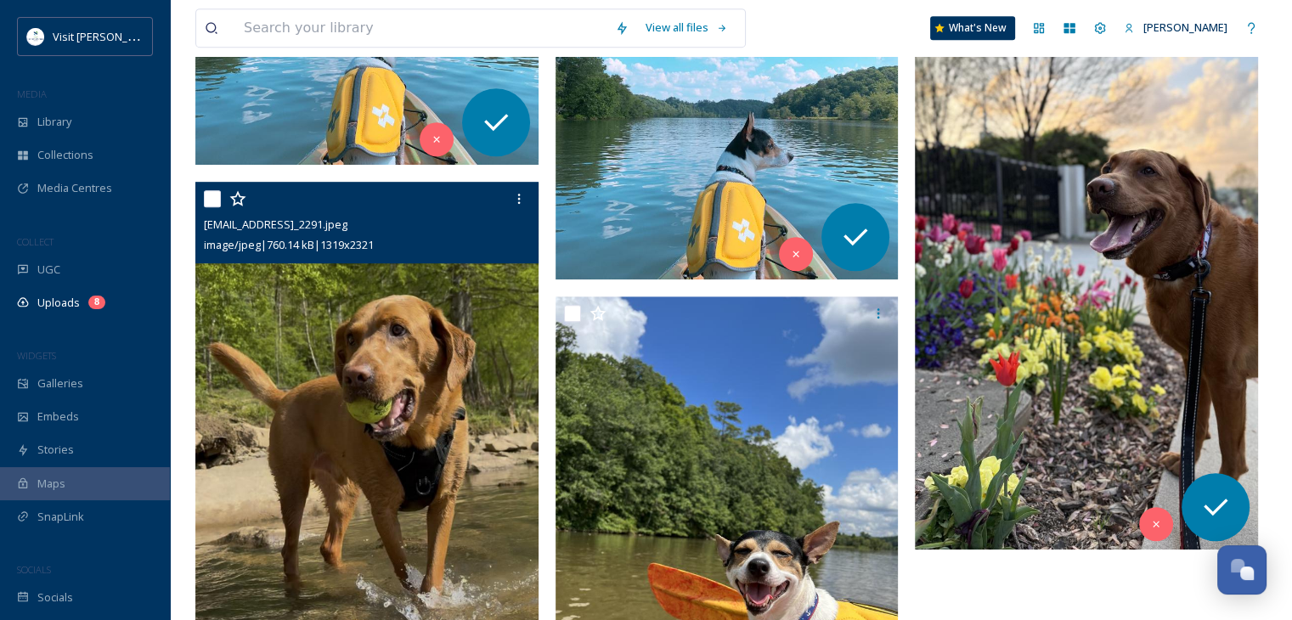
click at [962, 578] on div "[EMAIL_ADDRESS]_3051.jpeg image/jpeg | 5.76 MB | 3024 x 4032" at bounding box center [1091, 129] width 352 height 1345
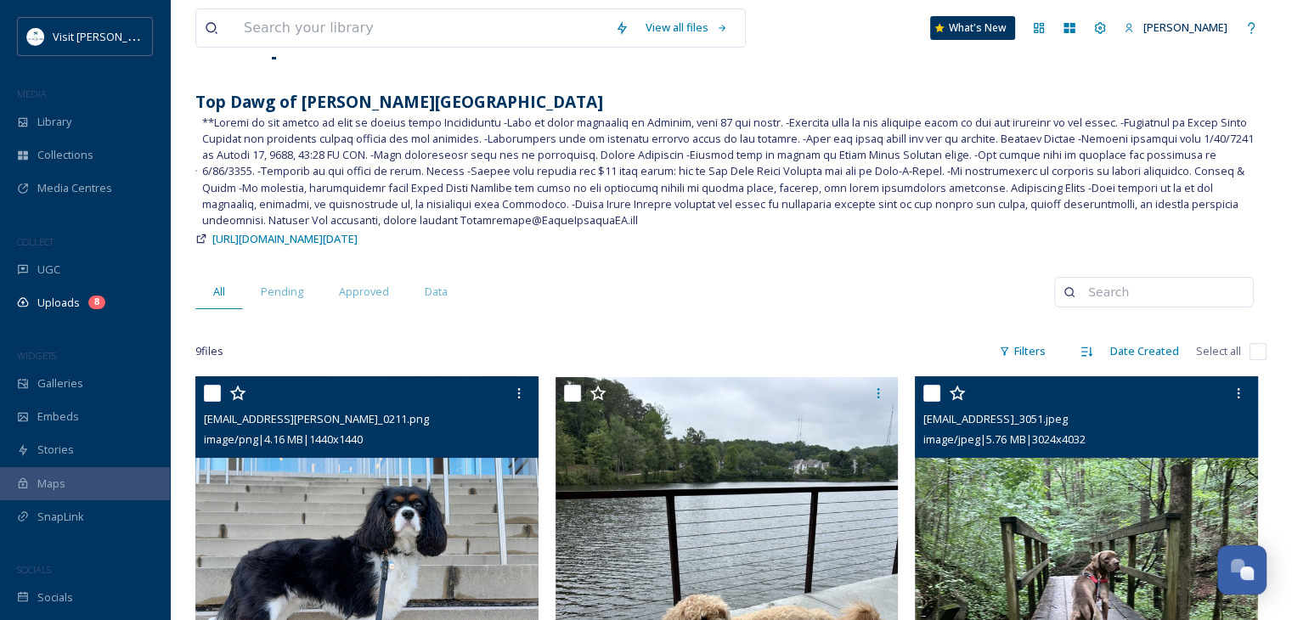
scroll to position [0, 0]
